Goal: Task Accomplishment & Management: Complete application form

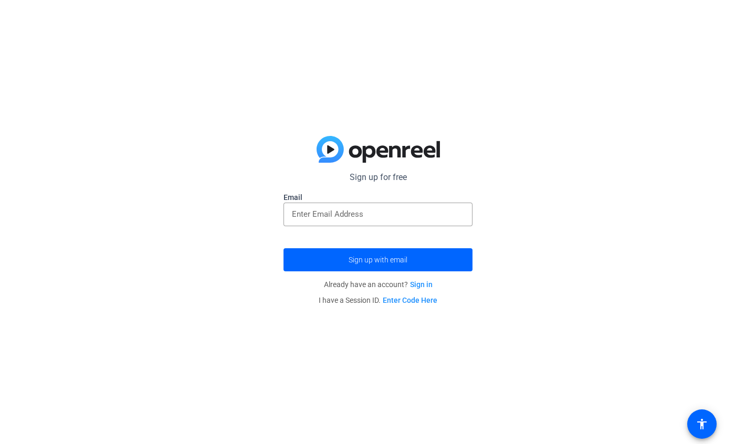
click at [418, 222] on div at bounding box center [378, 215] width 172 height 24
click at [422, 216] on input "email" at bounding box center [378, 214] width 172 height 13
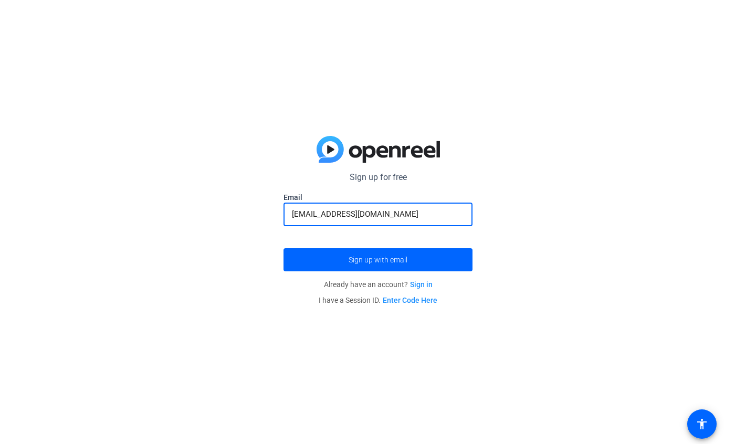
type input "[EMAIL_ADDRESS][DOMAIN_NAME]"
click at [421, 260] on span "submit" at bounding box center [377, 259] width 189 height 25
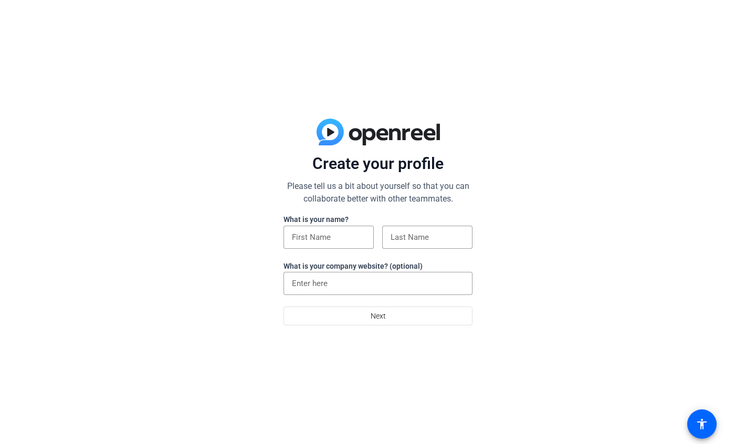
click at [331, 227] on div at bounding box center [328, 237] width 73 height 23
type input "Brielle"
click at [393, 238] on input at bounding box center [427, 237] width 73 height 13
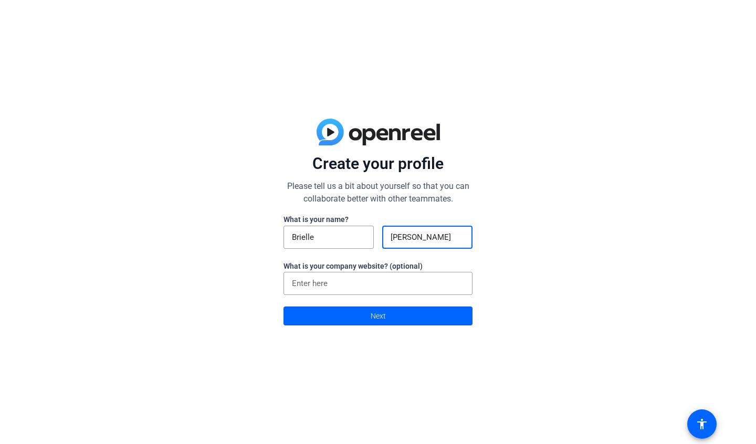
type input "Bartley"
click at [378, 281] on input at bounding box center [378, 283] width 172 height 13
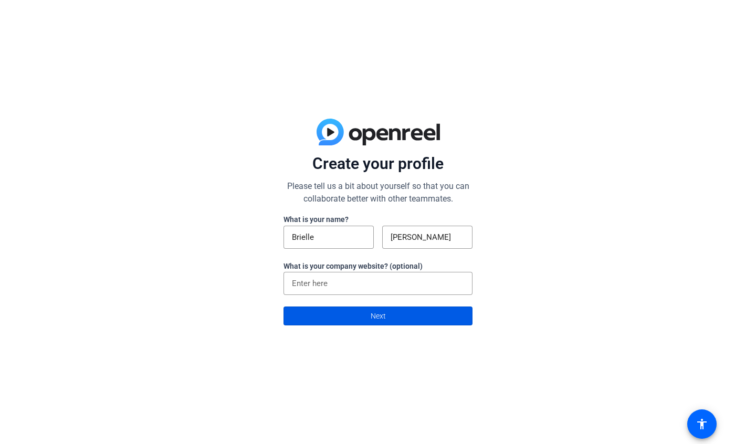
click at [421, 307] on span at bounding box center [378, 315] width 188 height 25
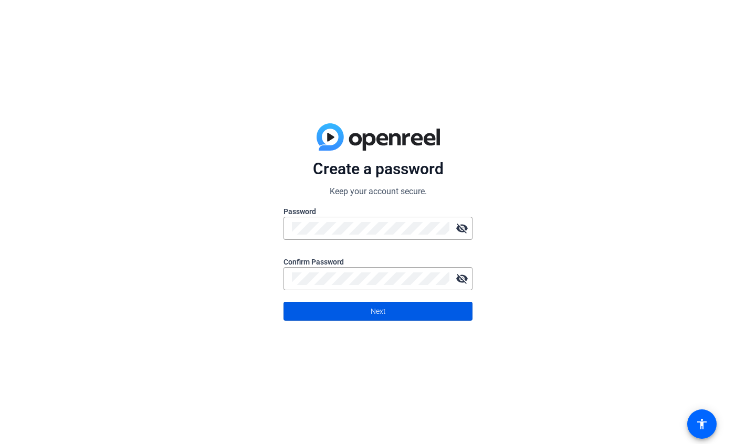
click at [404, 304] on span at bounding box center [378, 311] width 188 height 25
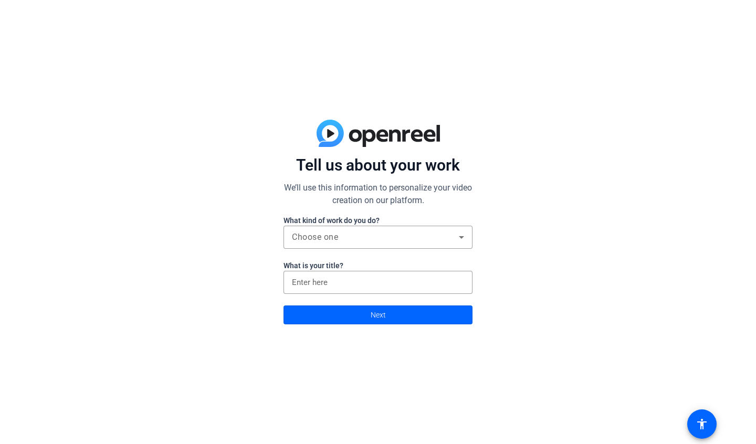
click at [399, 240] on div "Choose one" at bounding box center [375, 237] width 167 height 13
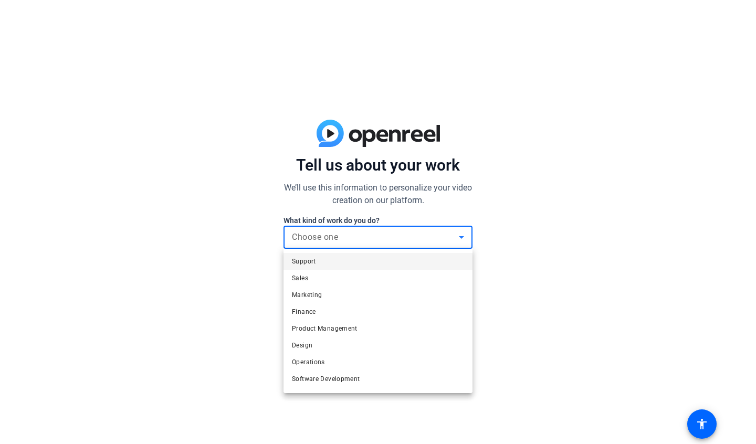
click at [385, 289] on mat-option "Marketing" at bounding box center [377, 295] width 189 height 17
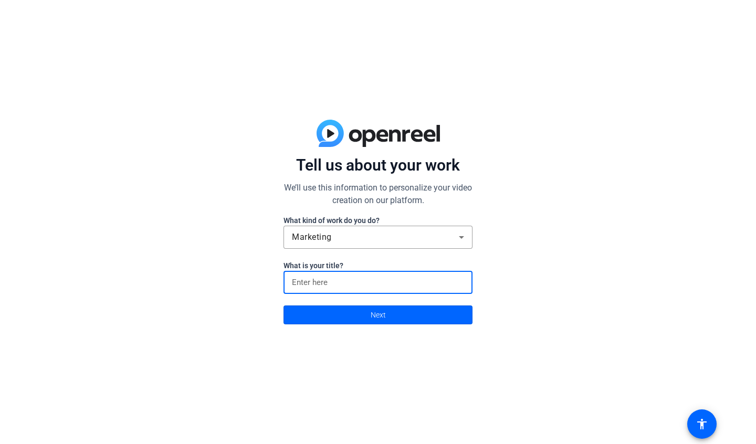
click at [392, 281] on input at bounding box center [378, 282] width 172 height 13
type input "Digital marketer"
click at [391, 309] on span at bounding box center [378, 314] width 188 height 25
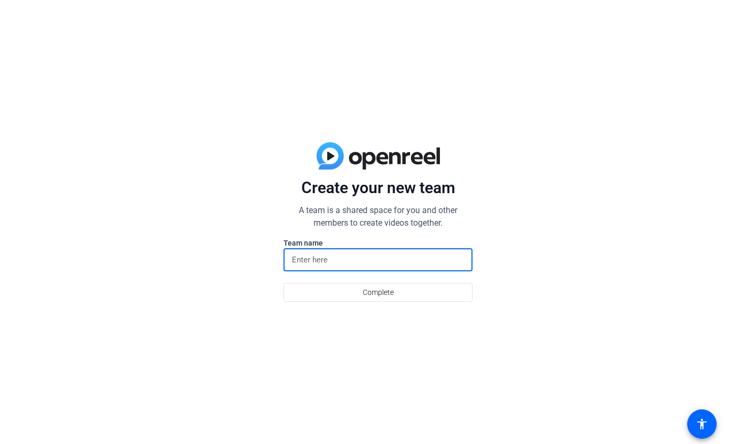
click at [386, 254] on input at bounding box center [378, 260] width 172 height 13
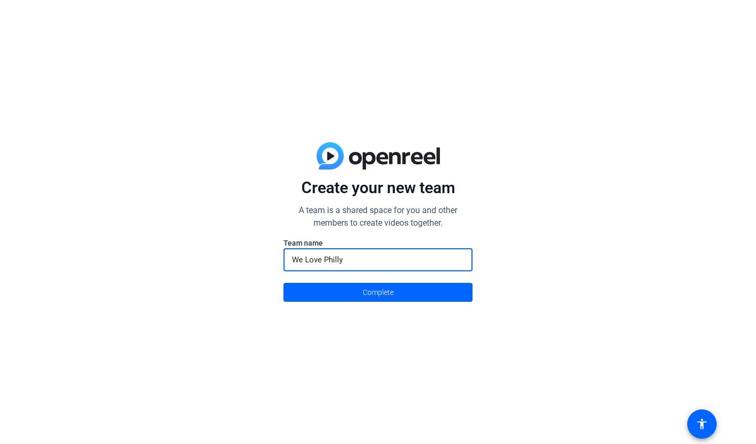
type input "We Love Philly"
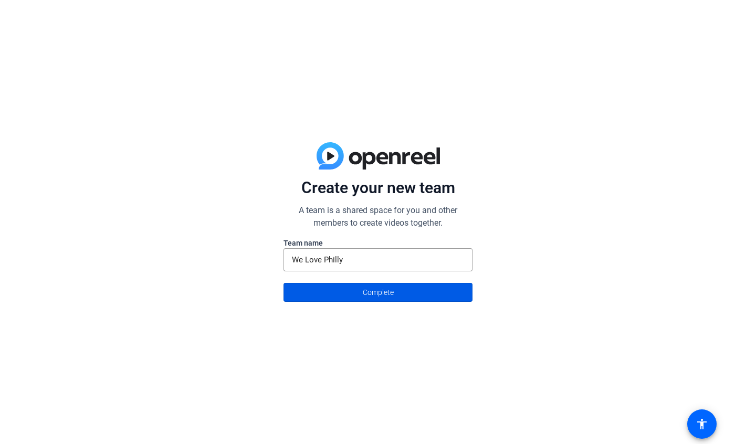
click at [402, 288] on span at bounding box center [378, 292] width 188 height 25
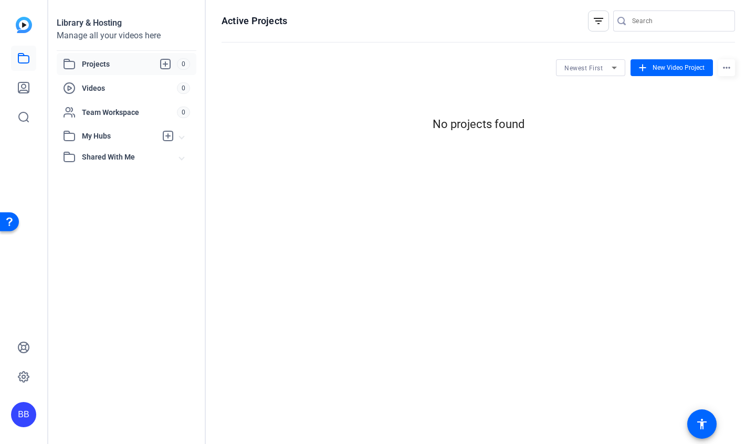
click at [668, 72] on span at bounding box center [672, 67] width 82 height 25
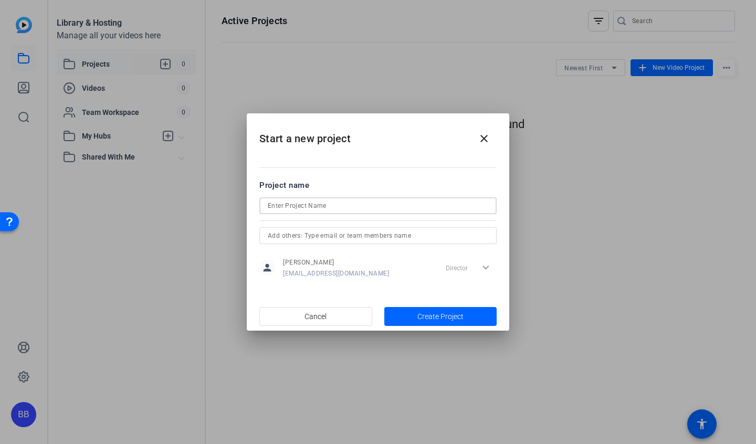
click at [346, 209] on input at bounding box center [378, 205] width 220 height 13
type input "AJ testimonial"
click at [371, 236] on input "text" at bounding box center [378, 235] width 220 height 13
click at [446, 320] on span "Create Project" at bounding box center [440, 316] width 46 height 11
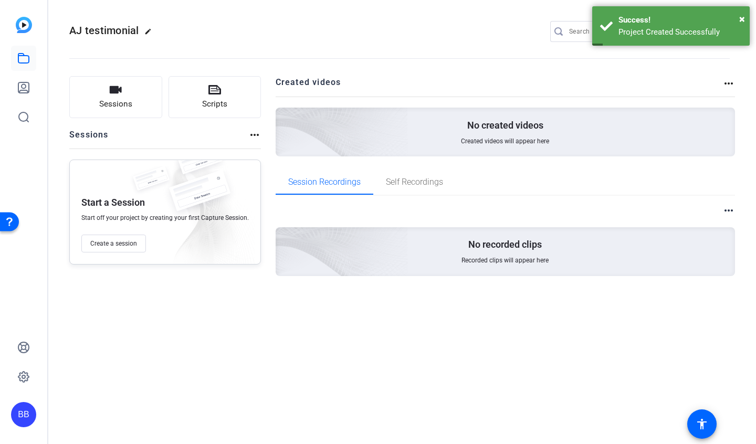
click at [471, 133] on div "No created videos Created videos will appear here" at bounding box center [506, 132] width 460 height 49
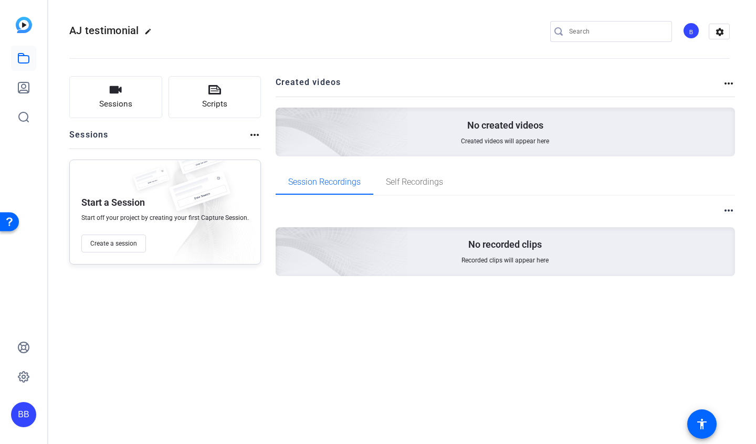
click at [243, 133] on div "Sessions more_horiz" at bounding box center [165, 139] width 192 height 20
click at [249, 132] on mat-icon "more_horiz" at bounding box center [254, 135] width 13 height 13
click at [249, 132] on div at bounding box center [378, 222] width 756 height 444
click at [404, 258] on img at bounding box center [283, 237] width 250 height 228
click at [127, 106] on span "Sessions" at bounding box center [115, 104] width 33 height 12
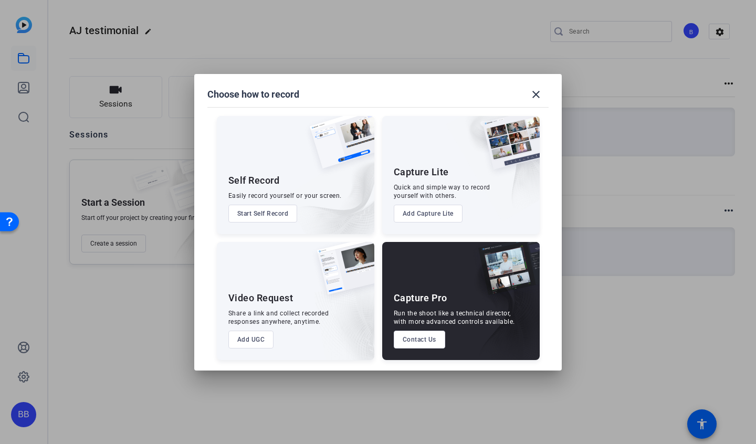
click at [536, 89] on mat-icon "close" at bounding box center [536, 94] width 13 height 13
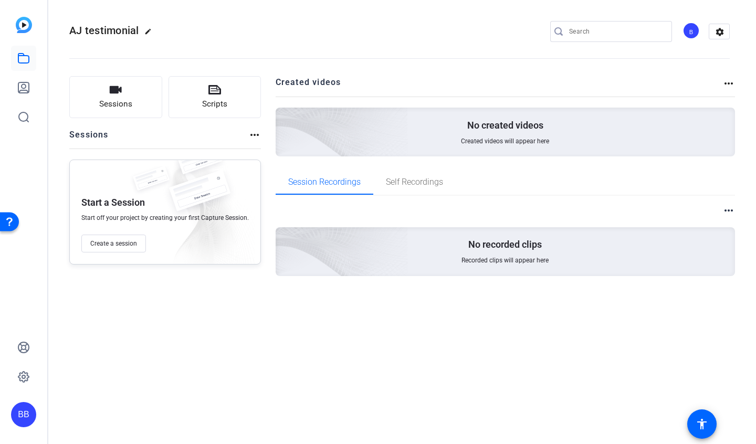
click at [477, 134] on div "No created videos Created videos will appear here" at bounding box center [506, 132] width 460 height 49
click at [401, 175] on span "Self Recordings" at bounding box center [414, 182] width 57 height 25
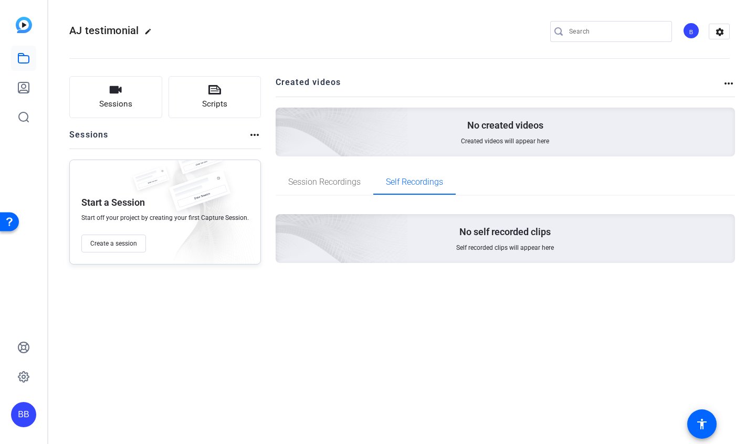
click at [351, 183] on span "Session Recordings" at bounding box center [324, 182] width 72 height 8
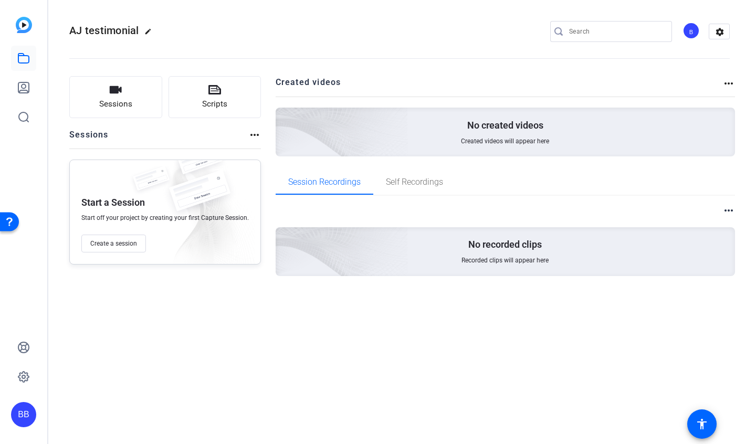
click at [134, 247] on span "Create a session" at bounding box center [113, 243] width 47 height 8
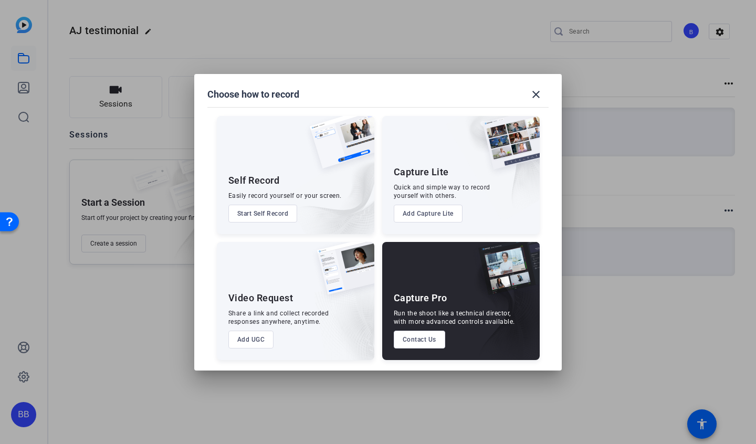
click at [535, 101] on span at bounding box center [535, 94] width 25 height 25
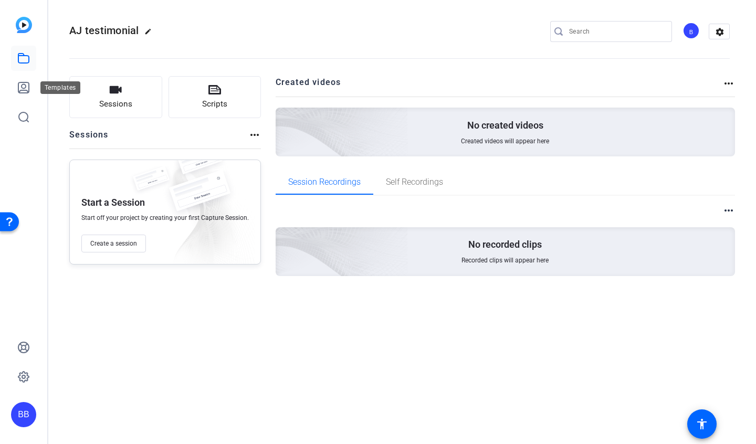
click at [27, 93] on icon at bounding box center [23, 87] width 13 height 13
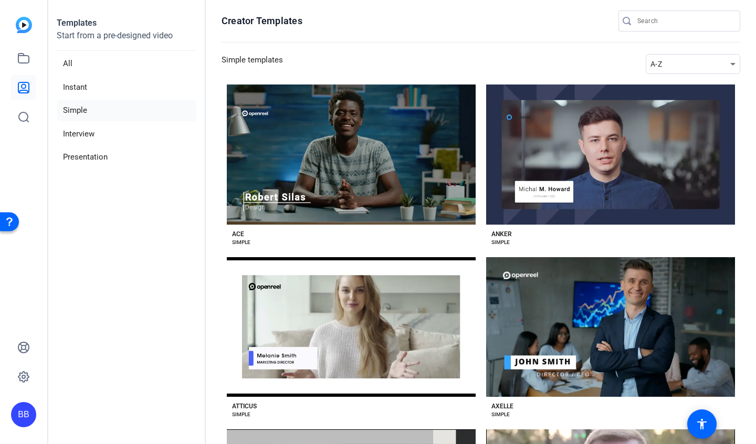
click at [365, 157] on span "Preview Ace" at bounding box center [351, 154] width 34 height 6
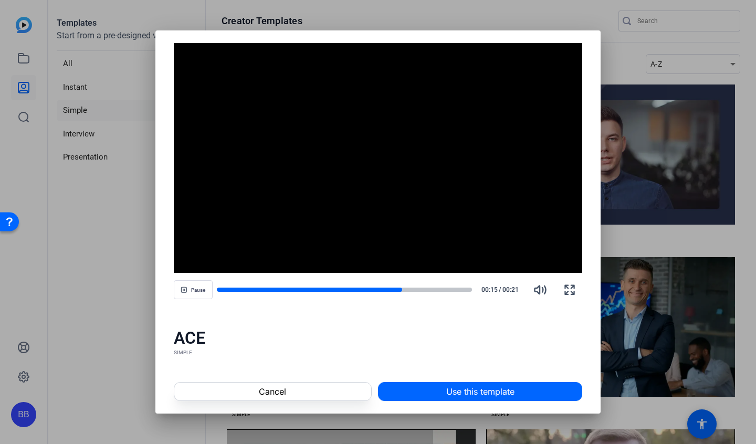
click at [427, 291] on div at bounding box center [345, 290] width 256 height 4
click at [448, 289] on div at bounding box center [345, 290] width 256 height 4
click at [633, 206] on div at bounding box center [378, 222] width 756 height 444
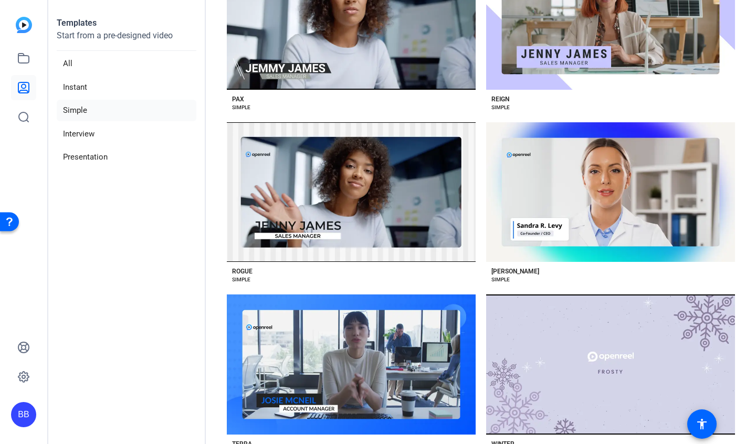
scroll to position [1540, 0]
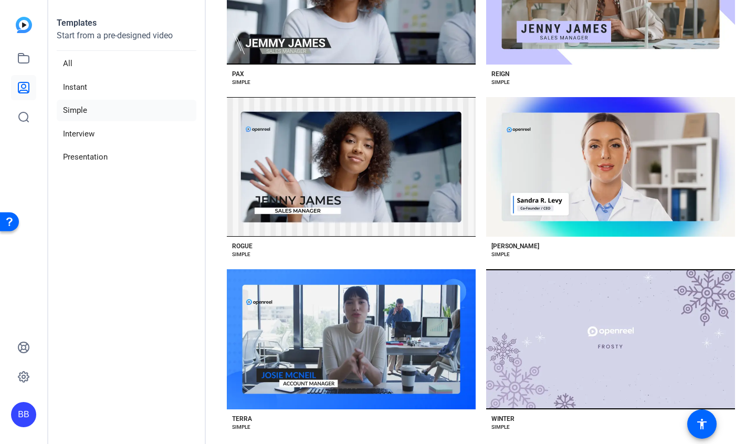
click at [605, 332] on div "Preview Winter" at bounding box center [610, 339] width 59 height 15
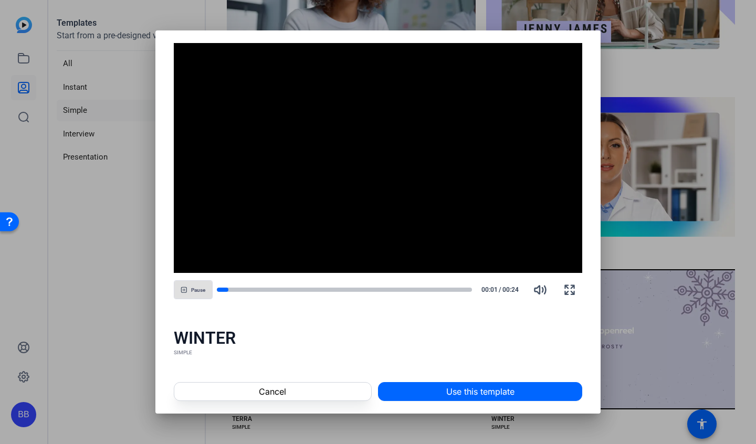
click at [371, 288] on div at bounding box center [345, 290] width 256 height 4
click at [651, 305] on div at bounding box center [378, 222] width 756 height 444
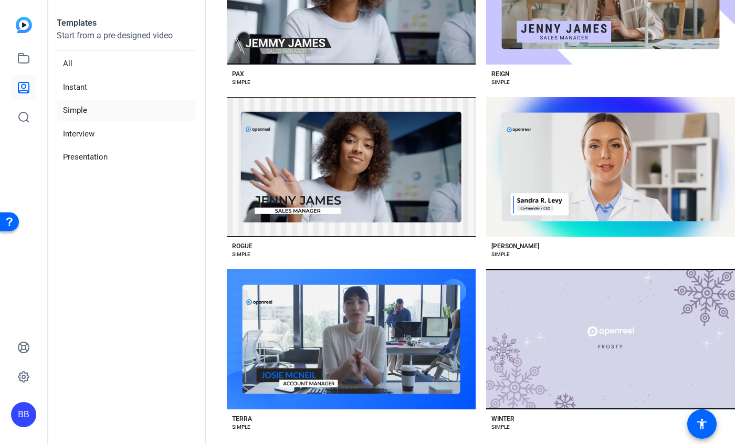
click at [595, 170] on div "Preview Sylvia" at bounding box center [610, 167] width 249 height 140
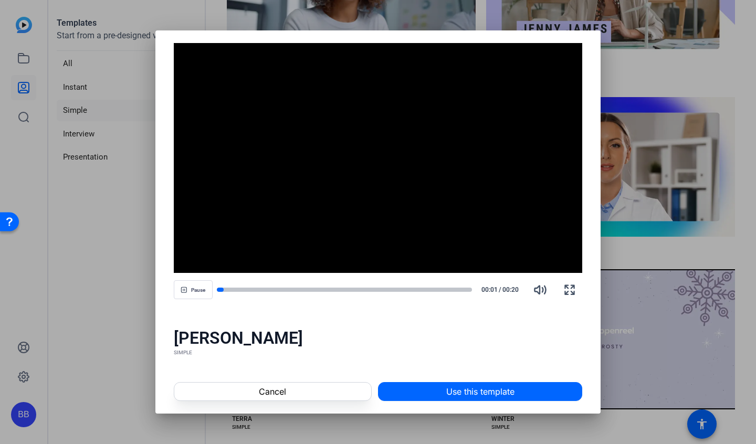
click at [332, 287] on div at bounding box center [345, 289] width 256 height 7
click at [619, 213] on div at bounding box center [378, 222] width 756 height 444
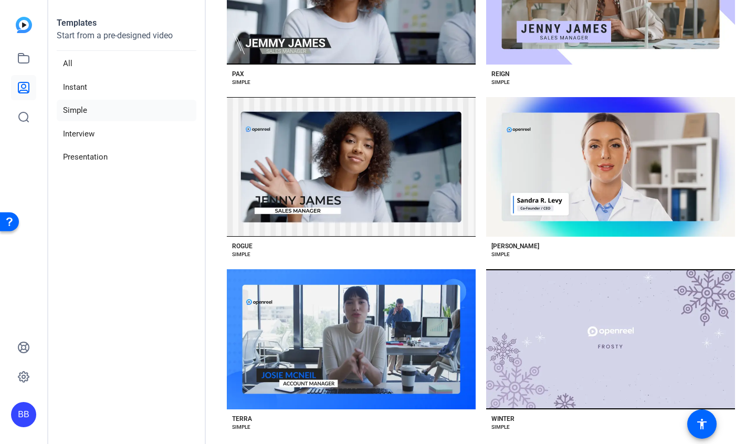
scroll to position [1488, 0]
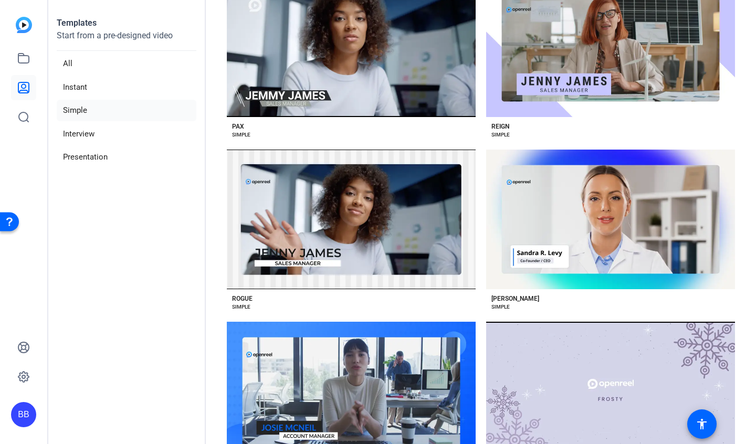
click at [387, 227] on div "Preview Rogue" at bounding box center [351, 220] width 249 height 140
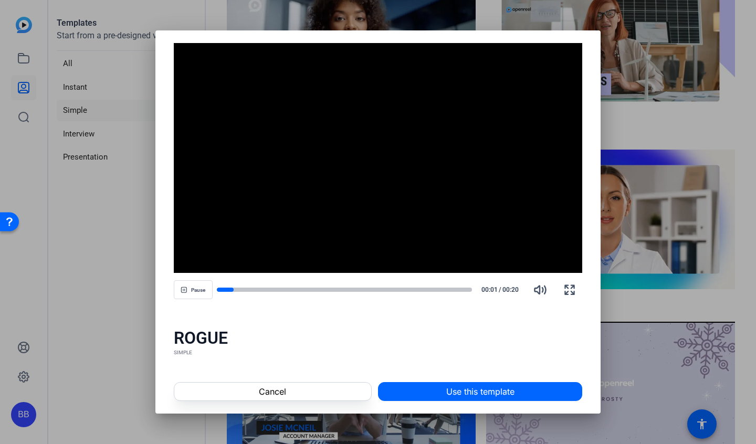
click at [359, 287] on div at bounding box center [345, 289] width 256 height 7
click at [680, 160] on div at bounding box center [378, 222] width 756 height 444
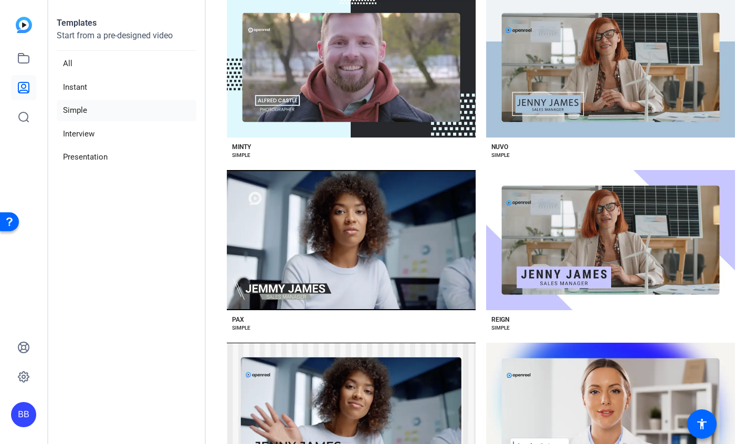
scroll to position [1278, 0]
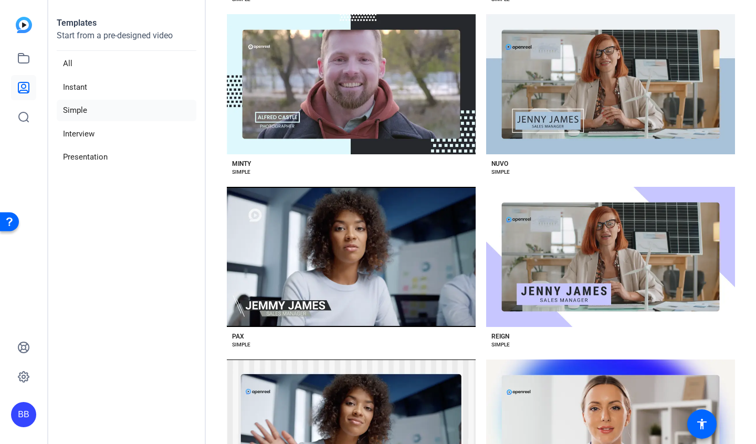
click at [414, 230] on div "Preview Pax" at bounding box center [351, 257] width 249 height 140
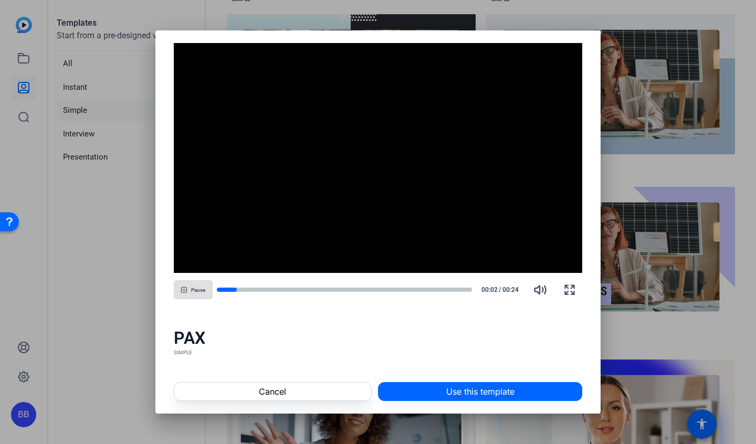
click at [632, 199] on div at bounding box center [378, 222] width 756 height 444
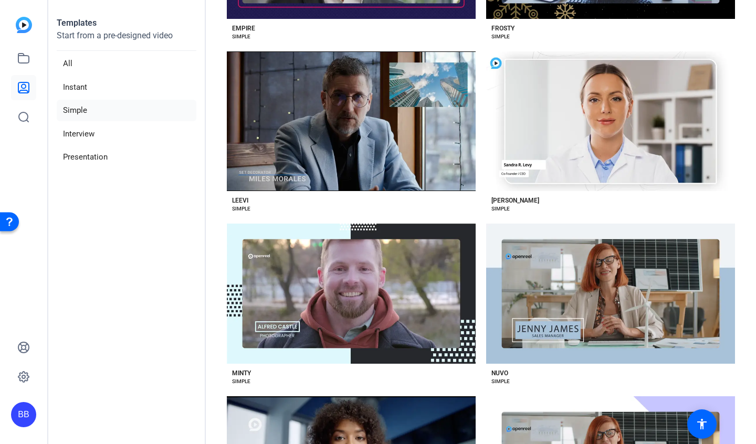
scroll to position [1068, 0]
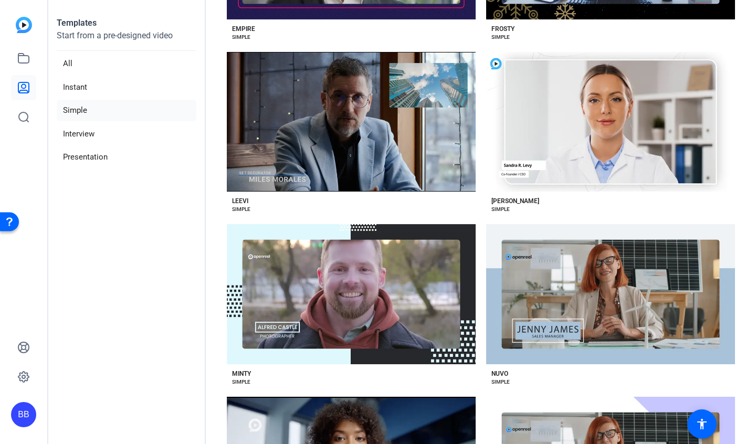
click at [394, 142] on div "Preview Leevi" at bounding box center [351, 122] width 249 height 140
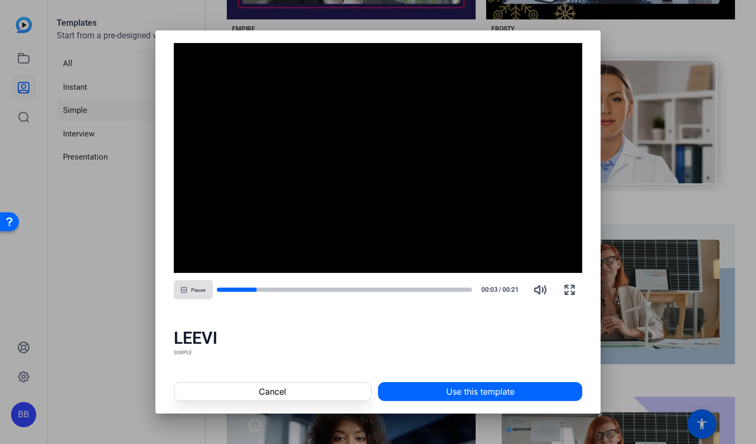
click at [356, 286] on div at bounding box center [345, 289] width 256 height 7
click at [621, 204] on div at bounding box center [378, 222] width 756 height 444
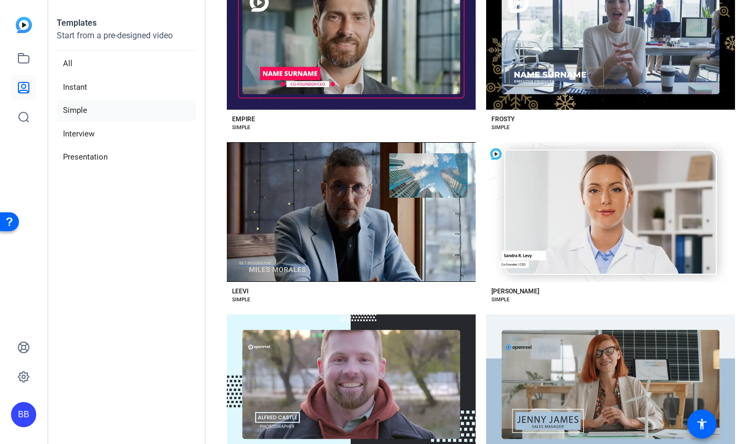
scroll to position [910, 0]
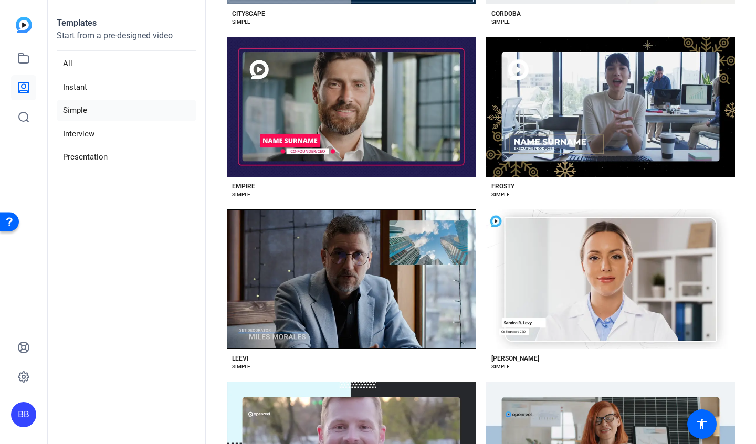
click at [406, 150] on div "Preview Empire" at bounding box center [351, 107] width 249 height 140
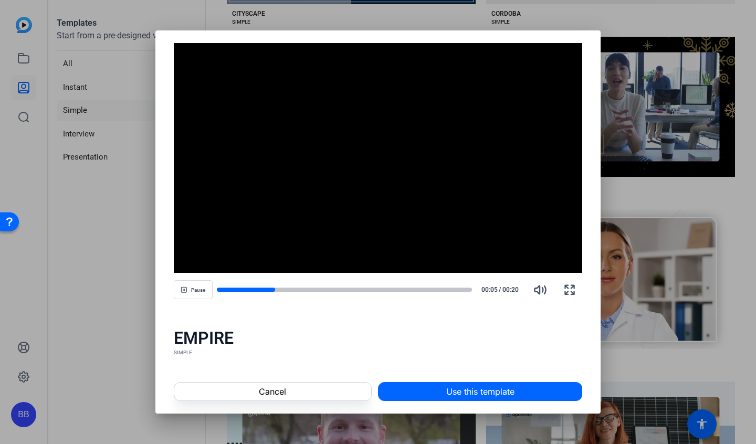
click at [614, 150] on div at bounding box center [378, 222] width 756 height 444
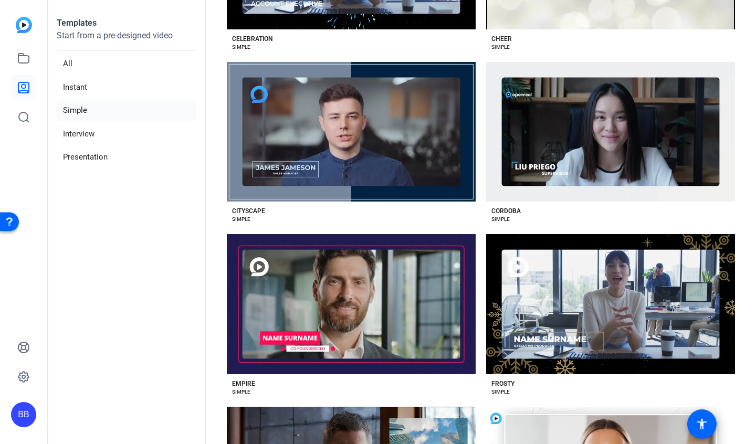
scroll to position [700, 0]
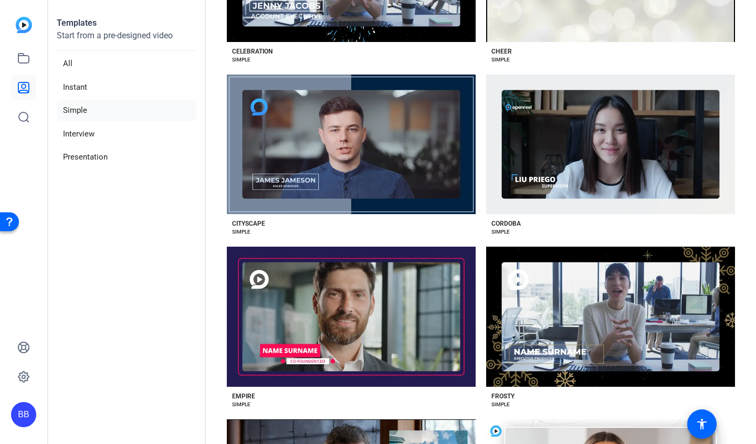
click at [513, 161] on div "Preview Cordoba" at bounding box center [610, 145] width 249 height 140
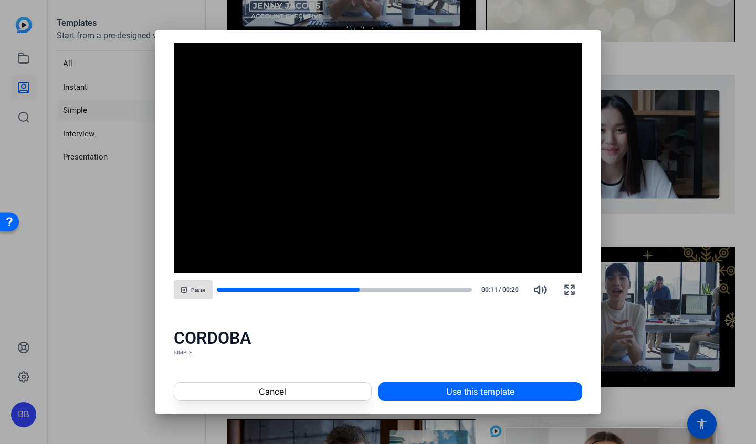
click at [369, 289] on div at bounding box center [345, 290] width 256 height 4
click at [415, 290] on div at bounding box center [345, 290] width 256 height 4
click at [425, 289] on div at bounding box center [328, 290] width 223 height 4
click at [457, 382] on span at bounding box center [480, 391] width 203 height 25
